Goal: Book appointment/travel/reservation

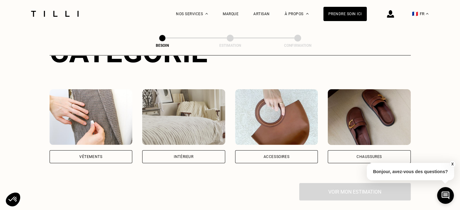
scroll to position [98, 0]
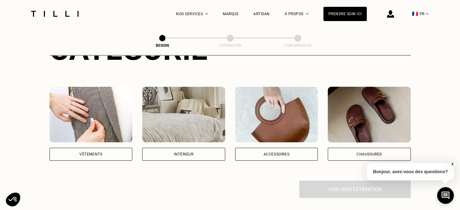
click at [109, 129] on img at bounding box center [91, 115] width 83 height 56
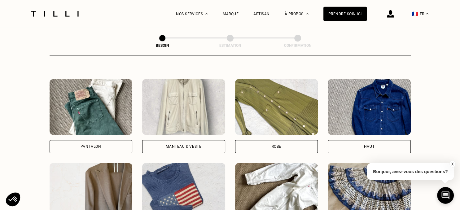
scroll to position [293, 0]
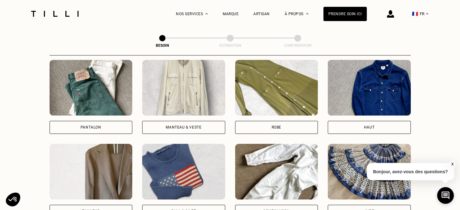
click at [372, 90] on img at bounding box center [369, 88] width 83 height 56
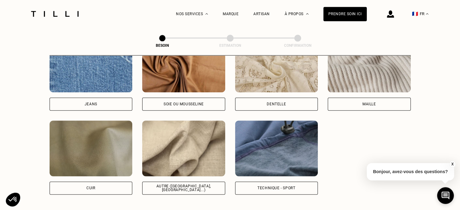
scroll to position [702, 0]
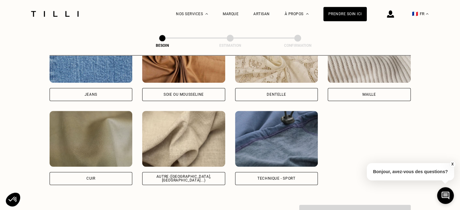
click at [202, 142] on img at bounding box center [183, 139] width 83 height 56
select select "FR"
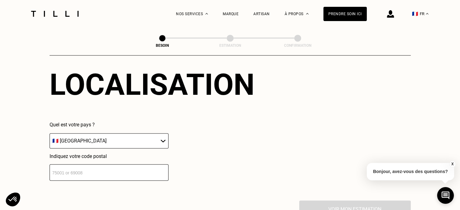
scroll to position [865, 0]
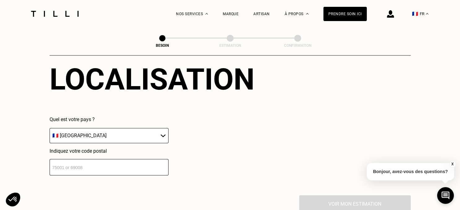
click at [134, 160] on input "number" at bounding box center [109, 167] width 119 height 16
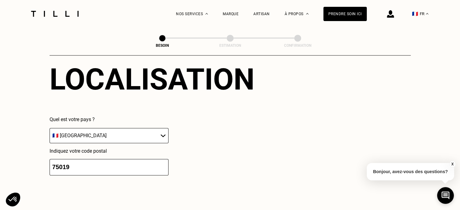
type input "75019"
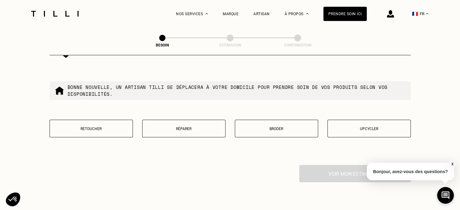
scroll to position [1085, 0]
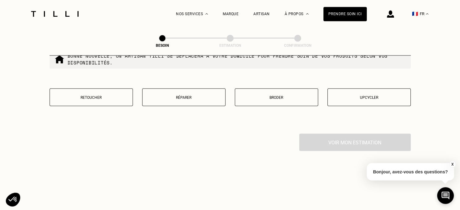
click at [156, 95] on p "Réparer" at bounding box center [184, 97] width 77 height 4
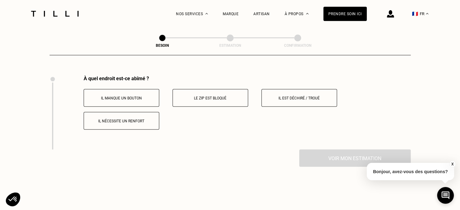
scroll to position [1146, 0]
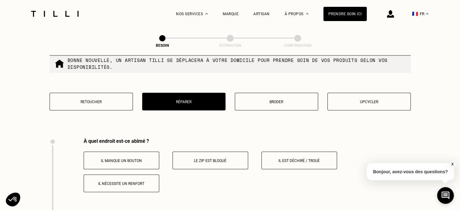
click at [70, 96] on button "Retoucher" at bounding box center [91, 102] width 83 height 18
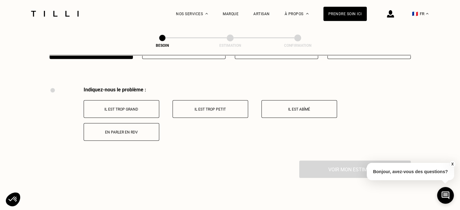
scroll to position [1113, 0]
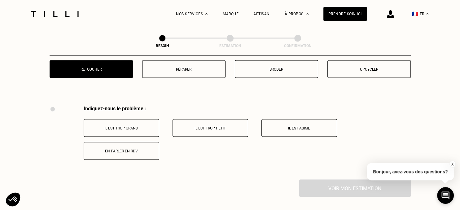
click at [170, 74] on button "Réparer" at bounding box center [183, 69] width 83 height 18
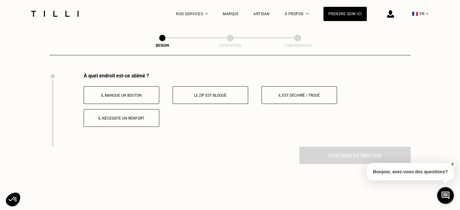
scroll to position [1146, 0]
click at [277, 88] on button "Il est déchiré / troué" at bounding box center [299, 95] width 76 height 18
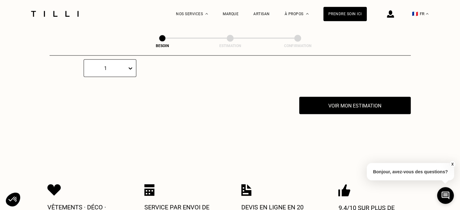
scroll to position [1214, 0]
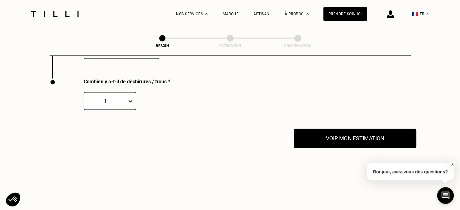
click at [339, 138] on button "Voir mon estimation" at bounding box center [355, 138] width 123 height 19
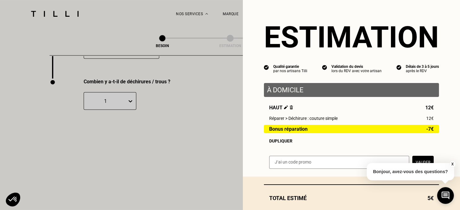
scroll to position [36, 0]
